Goal: Task Accomplishment & Management: Manage account settings

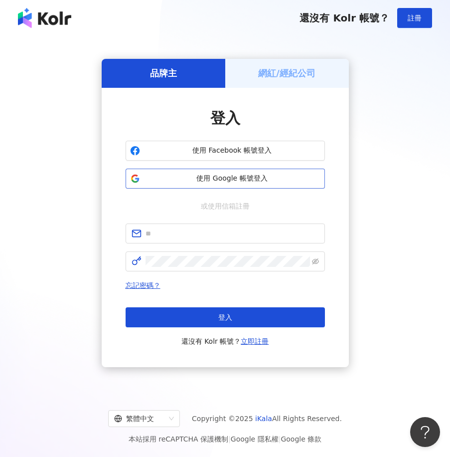
click at [242, 183] on button "使用 Google 帳號登入" at bounding box center [225, 179] width 199 height 20
click at [155, 422] on div "繁體中文" at bounding box center [139, 418] width 51 height 16
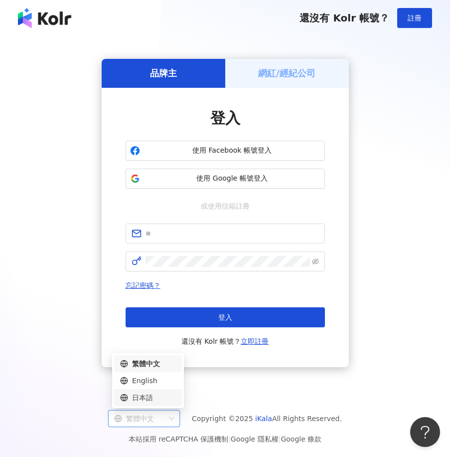
click at [154, 394] on div "日本語" at bounding box center [148, 397] width 56 height 11
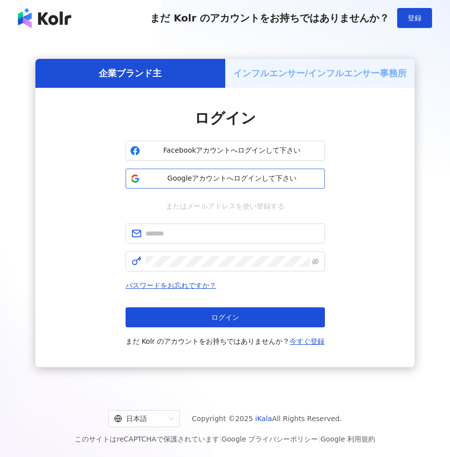
click at [220, 182] on span "Googleアカウントへログインして下さい" at bounding box center [232, 179] width 177 height 10
click at [199, 171] on button "Googleアカウントへログインして下さい" at bounding box center [225, 179] width 199 height 20
click at [199, 177] on span "Googleアカウントへログインして下さい" at bounding box center [232, 179] width 177 height 10
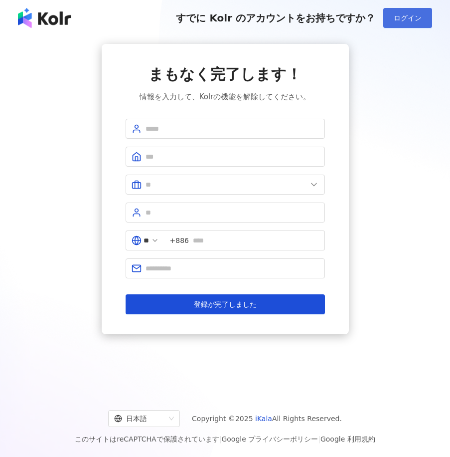
click at [415, 12] on button "ログイン" at bounding box center [407, 18] width 49 height 20
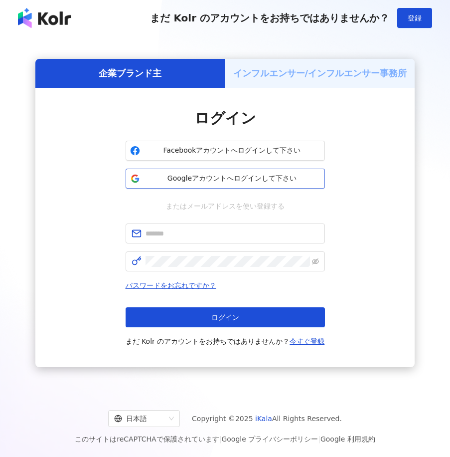
click at [263, 181] on span "Googleアカウントへログインして下さい" at bounding box center [232, 179] width 177 height 10
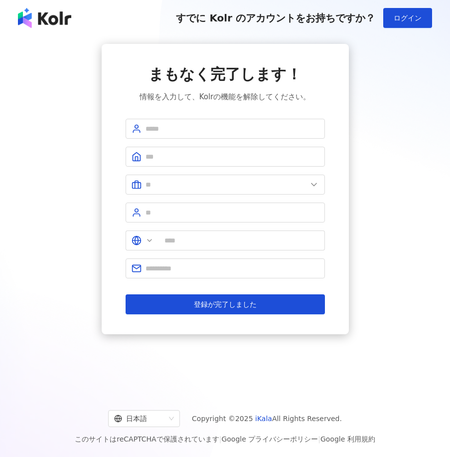
type input "**"
click at [410, 14] on span "ログイン" at bounding box center [408, 18] width 28 height 8
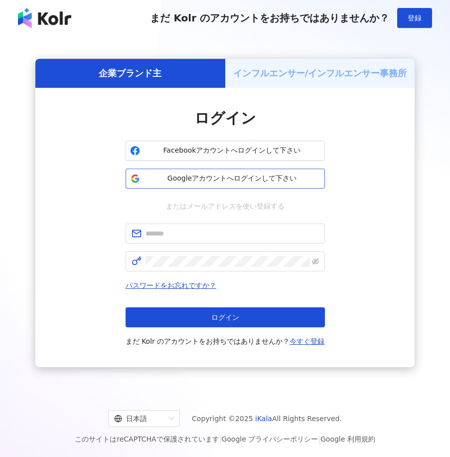
click at [198, 176] on span "Googleアカウントへログインして下さい" at bounding box center [232, 179] width 177 height 10
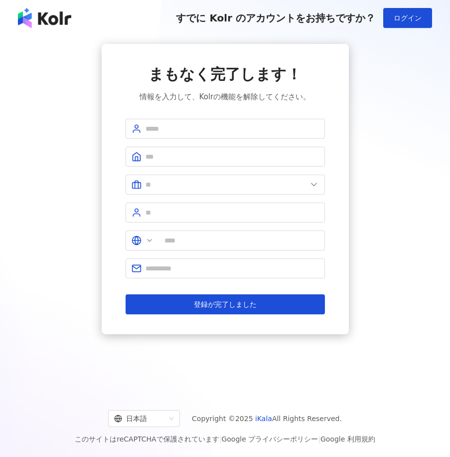
type input "**"
click at [412, 17] on span "ログイン" at bounding box center [408, 18] width 28 height 8
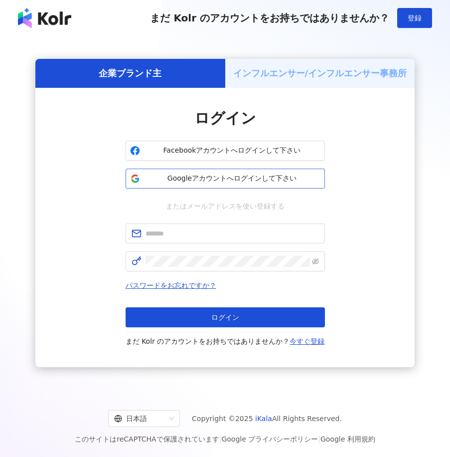
click at [177, 182] on span "Googleアカウントへログインして下さい" at bounding box center [232, 179] width 177 height 10
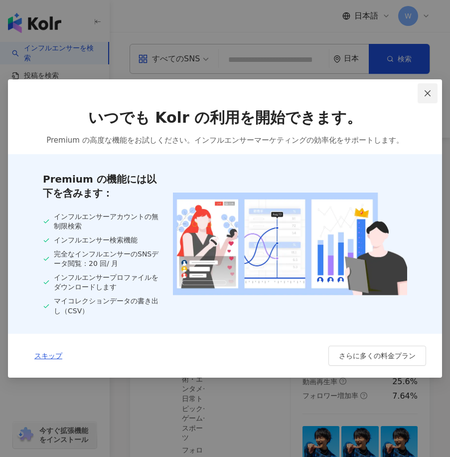
click at [430, 92] on icon "close" at bounding box center [428, 93] width 8 height 8
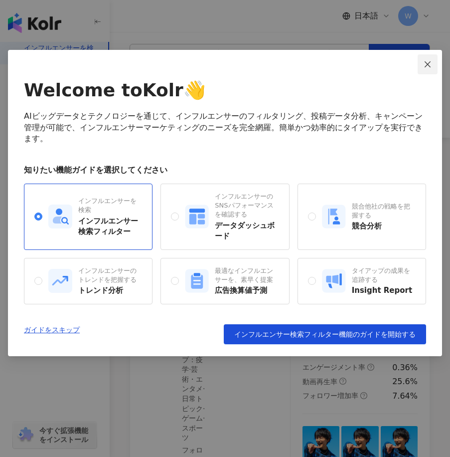
click at [431, 64] on icon "close" at bounding box center [428, 64] width 8 height 8
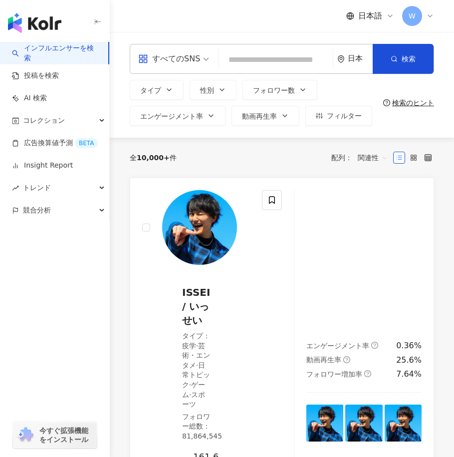
click at [278, 148] on div "全 10,000+ 件 配列： 関連性" at bounding box center [282, 158] width 304 height 40
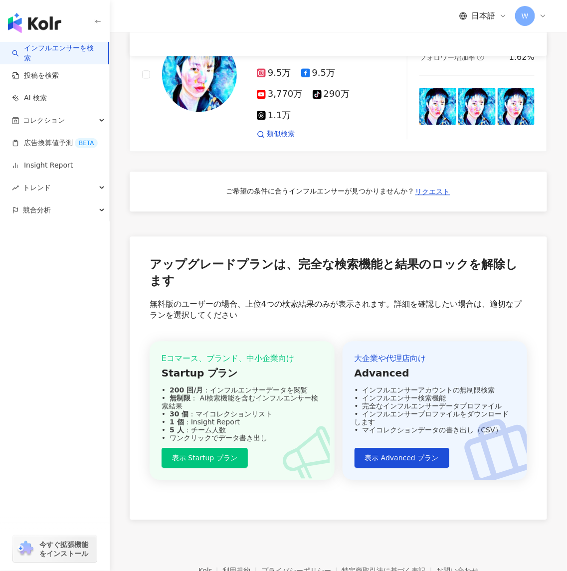
scroll to position [666, 0]
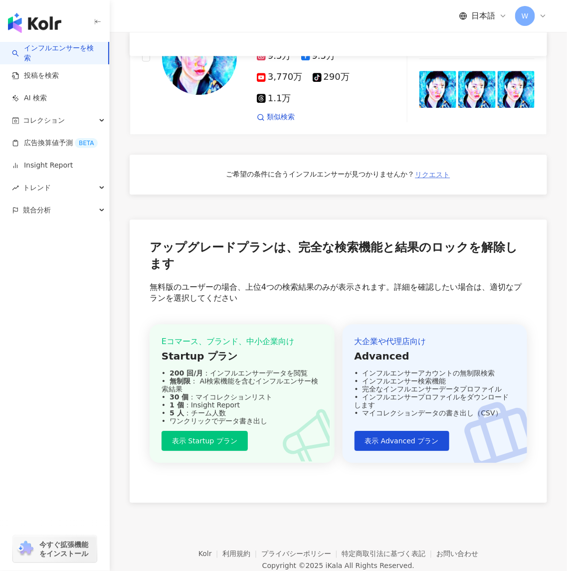
click at [424, 175] on span "リクエスト" at bounding box center [432, 175] width 35 height 8
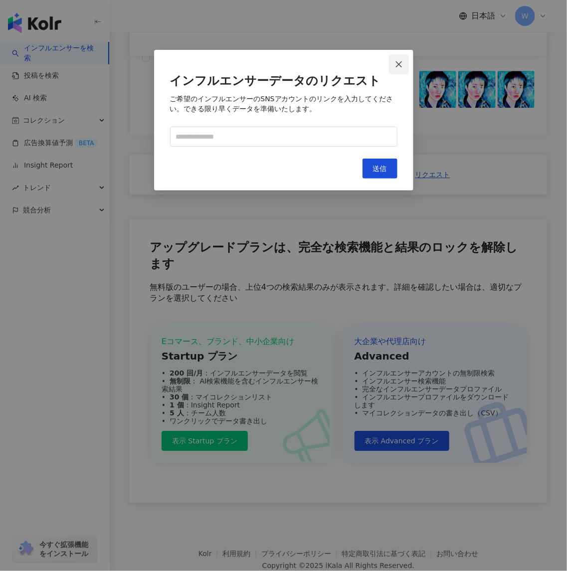
click at [398, 64] on icon "close" at bounding box center [399, 64] width 6 height 6
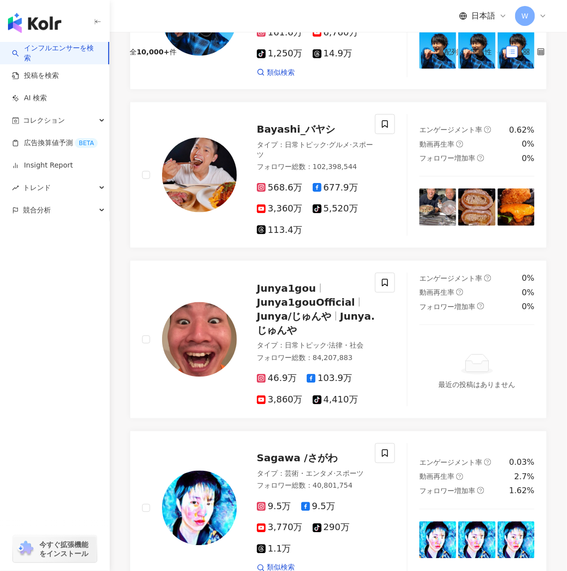
scroll to position [0, 0]
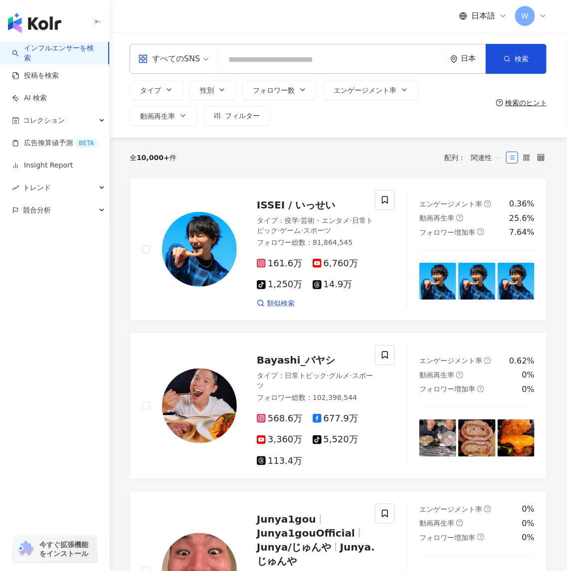
click at [450, 13] on span "W" at bounding box center [525, 15] width 7 height 11
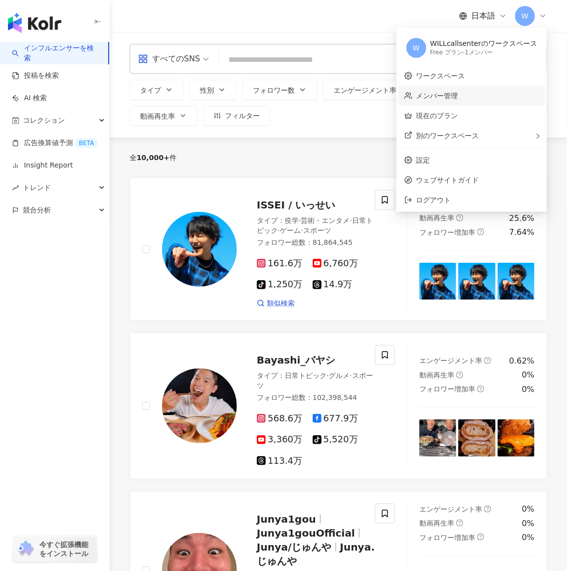
click at [450, 100] on link "メンバー管理" at bounding box center [437, 96] width 42 height 8
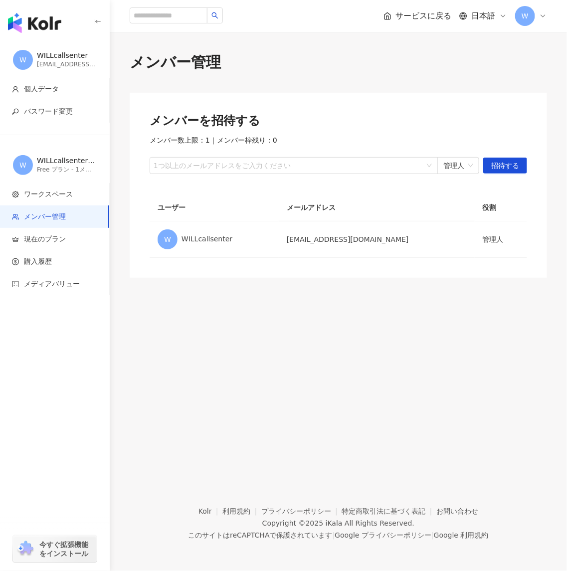
click at [450, 15] on span "W" at bounding box center [525, 15] width 7 height 11
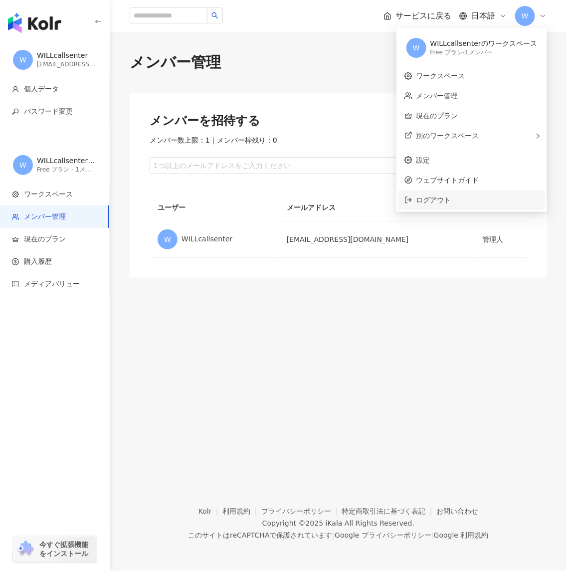
click at [450, 198] on span "ログアウト" at bounding box center [477, 199] width 123 height 11
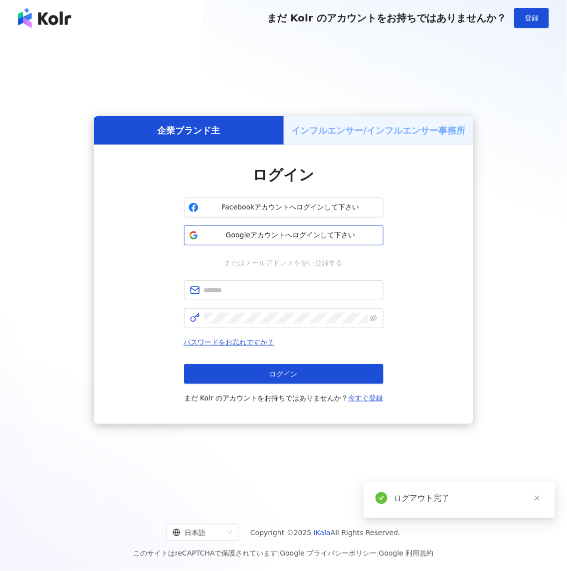
click at [300, 239] on span "Googleアカウントへログインして下さい" at bounding box center [290, 235] width 177 height 10
click at [274, 234] on span "Googleアカウントへログインして下さい" at bounding box center [290, 235] width 177 height 10
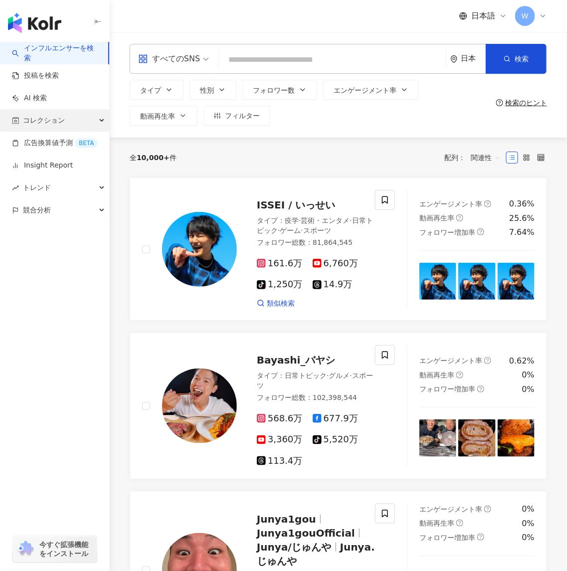
click at [59, 128] on span "コレクション" at bounding box center [44, 120] width 42 height 22
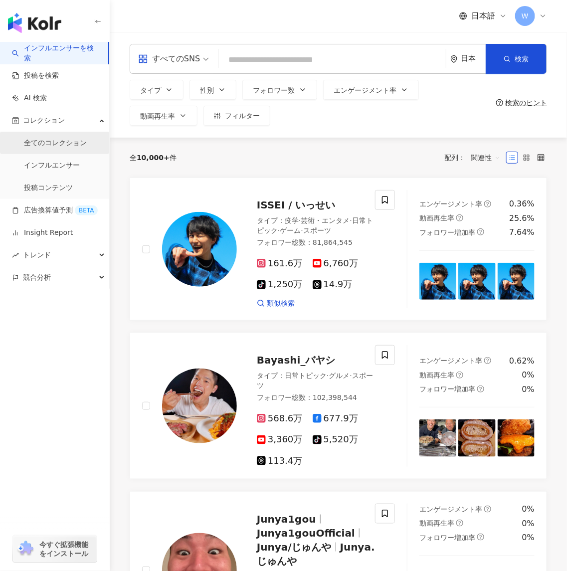
click at [60, 148] on link "全てのコレクション" at bounding box center [55, 143] width 63 height 10
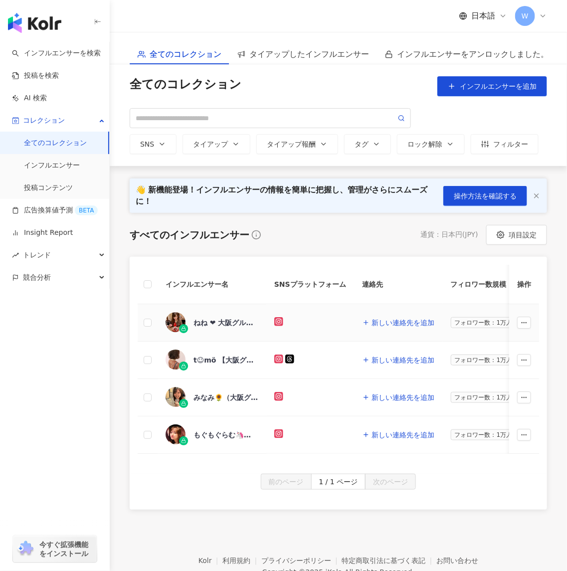
click at [280, 319] on icon at bounding box center [278, 321] width 5 height 5
